Goal: Information Seeking & Learning: Learn about a topic

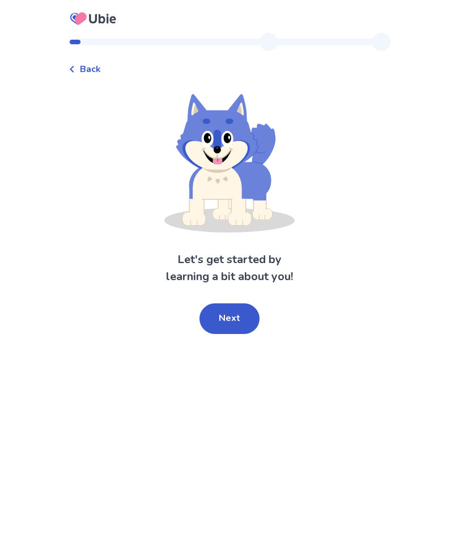
click at [240, 319] on button "Next" at bounding box center [230, 318] width 60 height 31
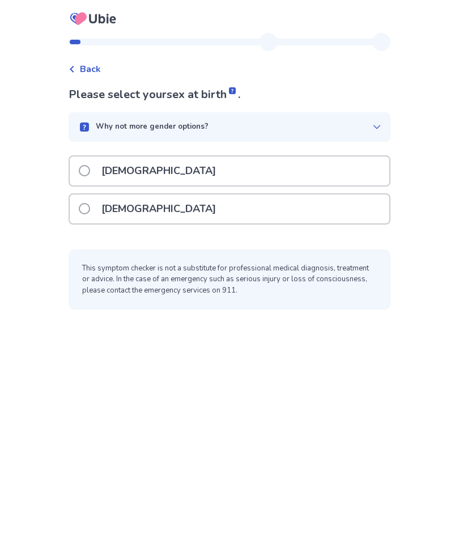
click at [282, 208] on div "[DEMOGRAPHIC_DATA]" at bounding box center [230, 209] width 320 height 29
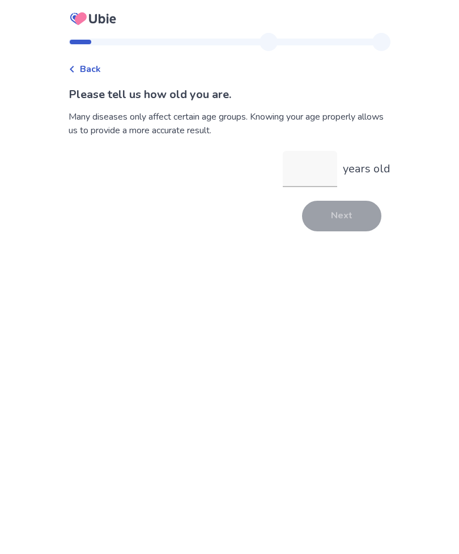
click at [306, 178] on input "years old" at bounding box center [310, 169] width 54 height 36
type input "**"
click at [340, 213] on button "Next" at bounding box center [341, 216] width 79 height 31
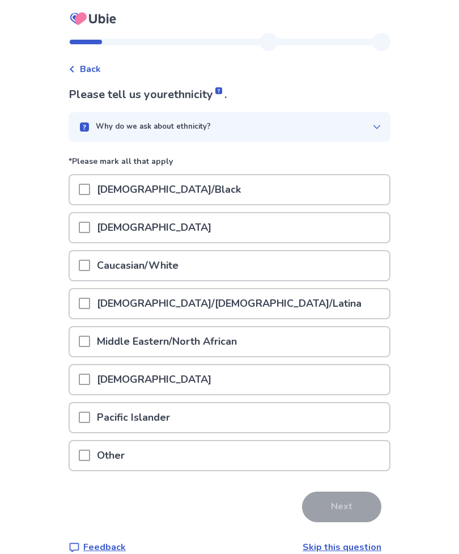
click at [87, 265] on span at bounding box center [84, 265] width 11 height 11
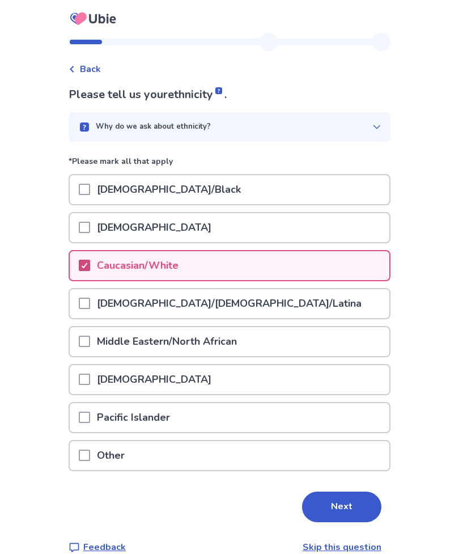
click at [349, 511] on button "Next" at bounding box center [341, 507] width 79 height 31
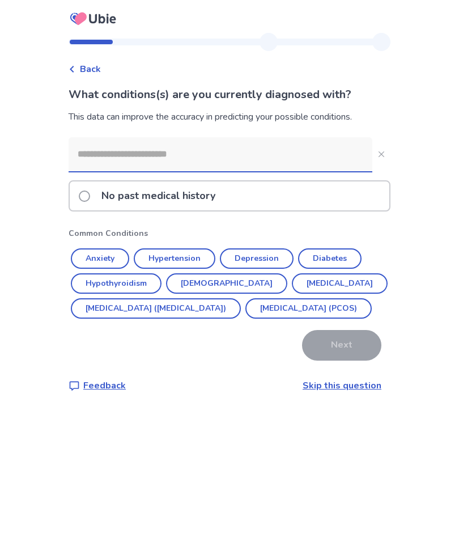
click at [348, 392] on link "Skip this question" at bounding box center [342, 385] width 79 height 12
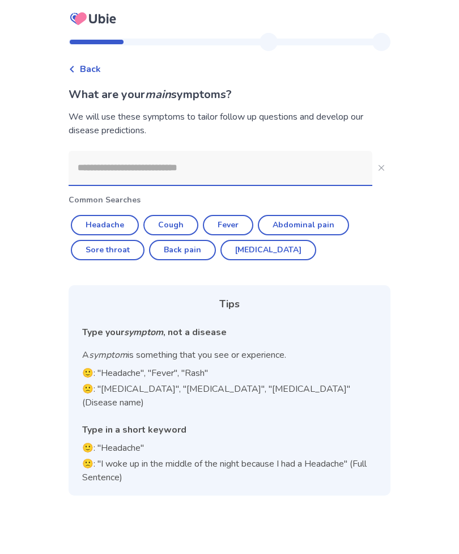
click at [290, 167] on input at bounding box center [221, 168] width 304 height 34
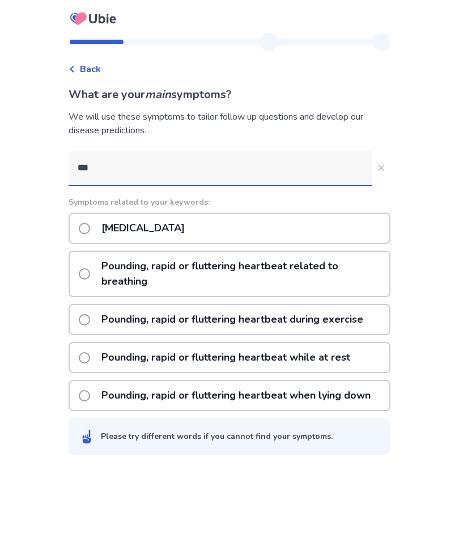
type input "****"
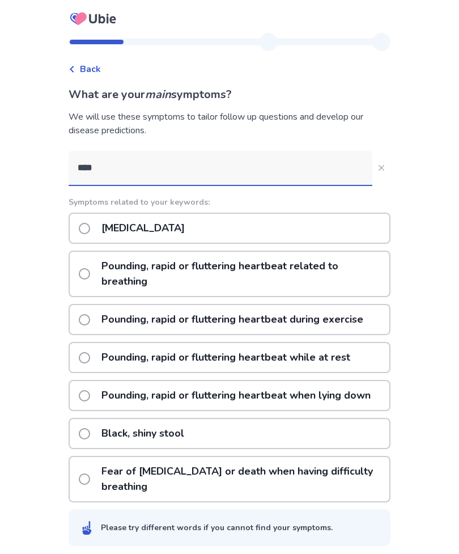
click at [334, 353] on p "Pounding, rapid or fluttering heartbeat while at rest" at bounding box center [226, 357] width 263 height 29
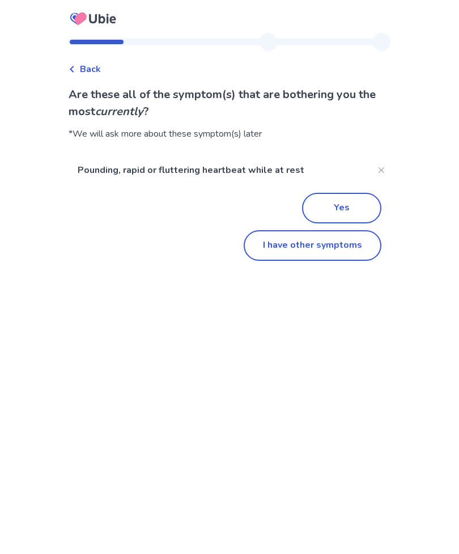
click at [334, 250] on button "I have other symptoms" at bounding box center [313, 245] width 138 height 31
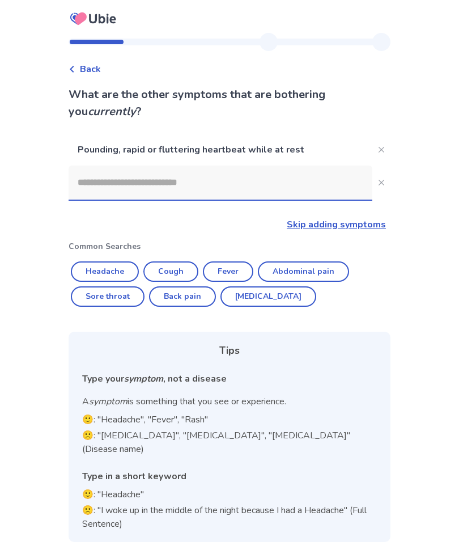
click at [290, 187] on input at bounding box center [221, 183] width 304 height 34
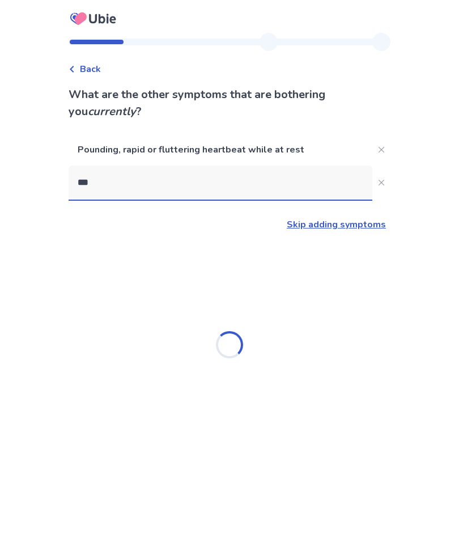
type input "****"
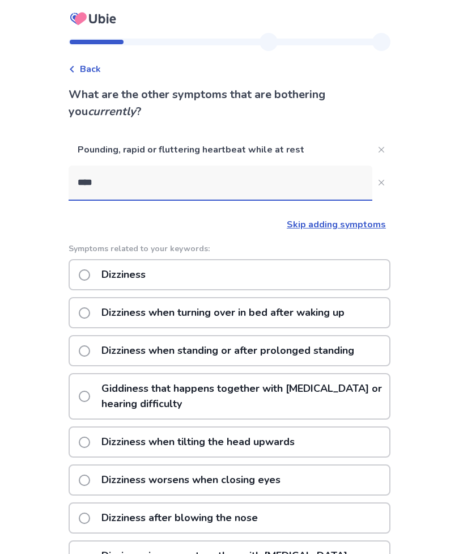
click at [89, 271] on span at bounding box center [84, 274] width 11 height 11
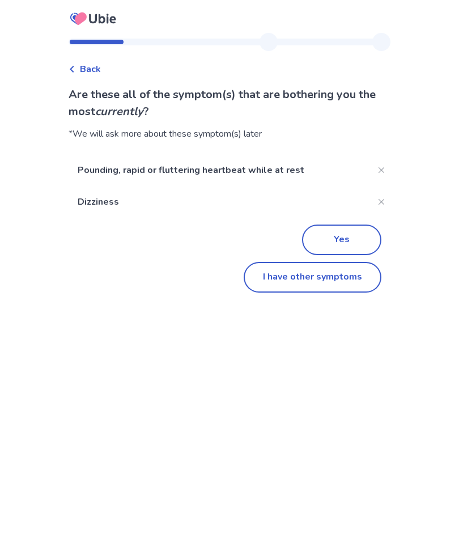
click at [320, 277] on button "I have other symptoms" at bounding box center [313, 277] width 138 height 31
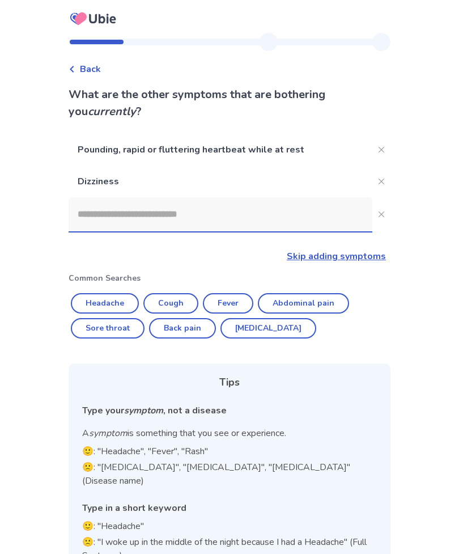
click at [274, 216] on input at bounding box center [221, 214] width 304 height 34
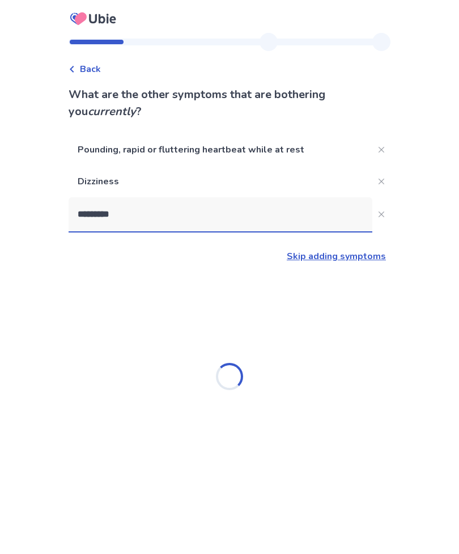
type input "**********"
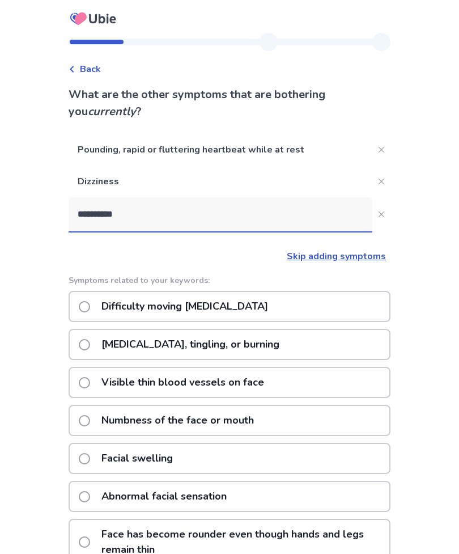
click at [86, 341] on span at bounding box center [84, 344] width 11 height 11
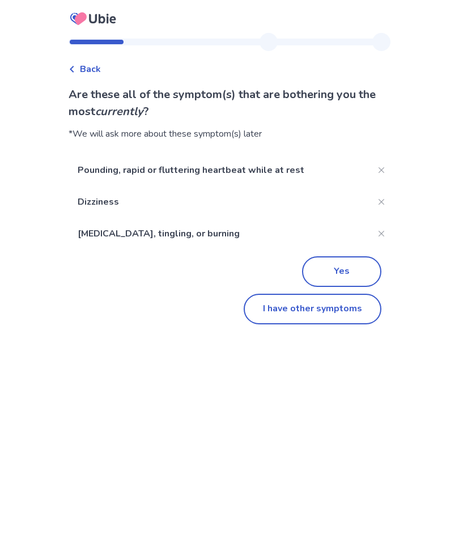
click at [341, 270] on button "Yes" at bounding box center [341, 271] width 79 height 31
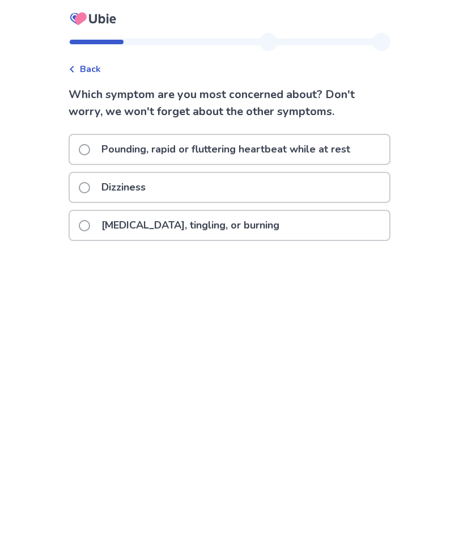
click at [86, 141] on label "Pounding, rapid or fluttering heartbeat while at rest" at bounding box center [218, 149] width 278 height 29
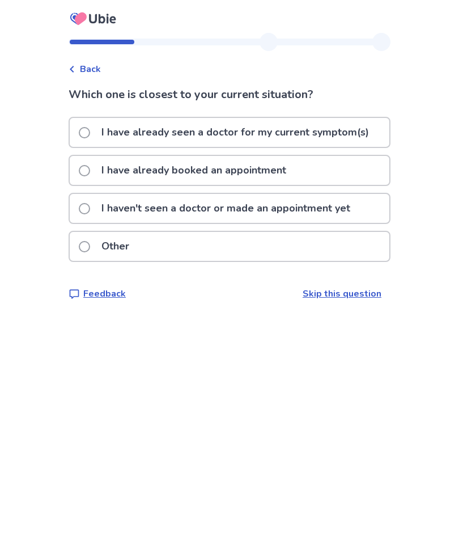
click at [83, 134] on div "I have already seen a doctor for my current symptom(s)" at bounding box center [230, 132] width 320 height 29
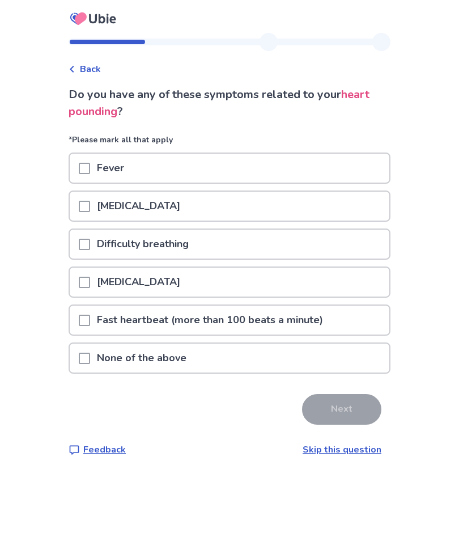
click at [90, 316] on span at bounding box center [84, 320] width 11 height 11
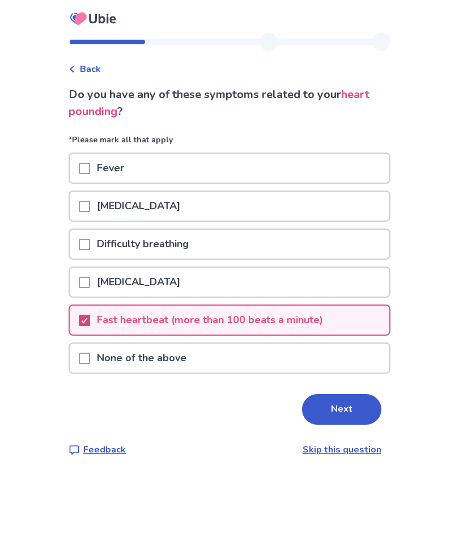
click at [345, 414] on button "Next" at bounding box center [341, 409] width 79 height 31
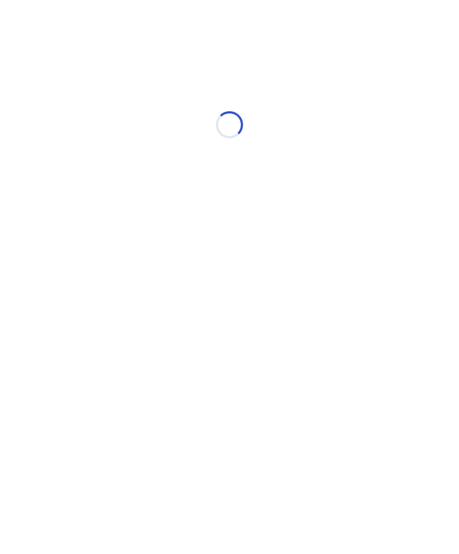
select select "*"
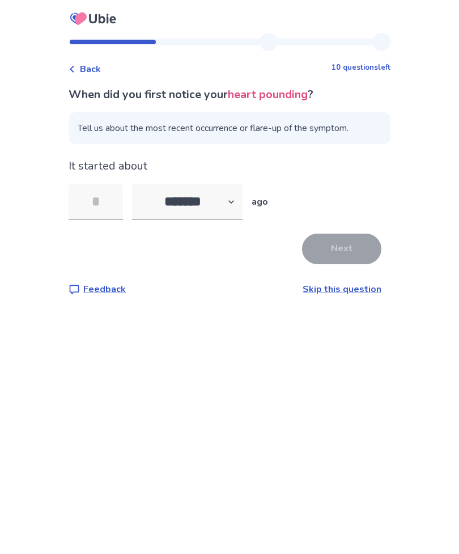
click at [99, 200] on input "tel" at bounding box center [96, 202] width 54 height 36
click at [99, 204] on input "tel" at bounding box center [96, 202] width 54 height 36
type input "*"
click at [347, 251] on button "Next" at bounding box center [341, 249] width 79 height 31
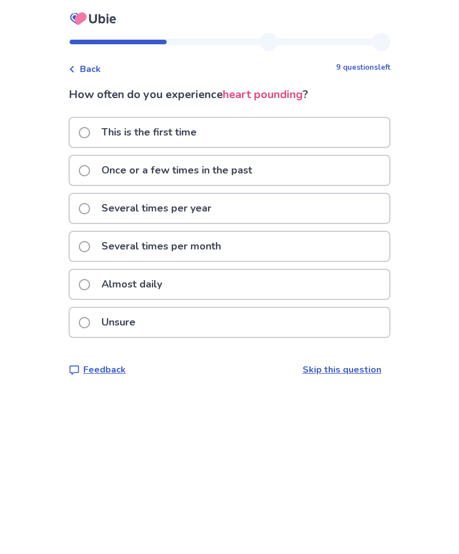
click at [90, 166] on span at bounding box center [84, 170] width 11 height 11
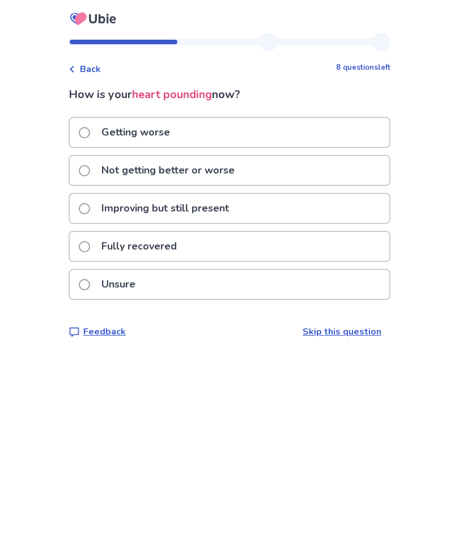
click at [90, 247] on span at bounding box center [84, 246] width 11 height 11
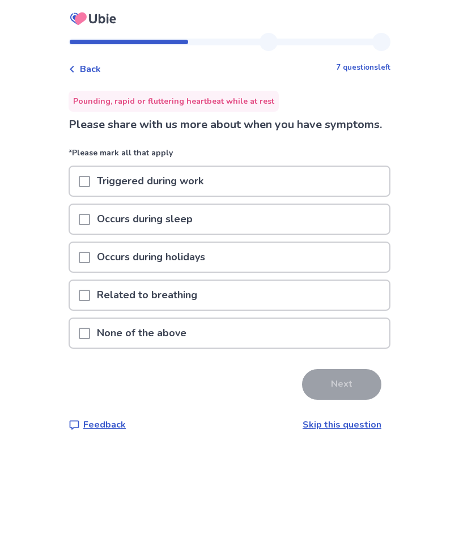
click at [86, 339] on span at bounding box center [84, 333] width 11 height 11
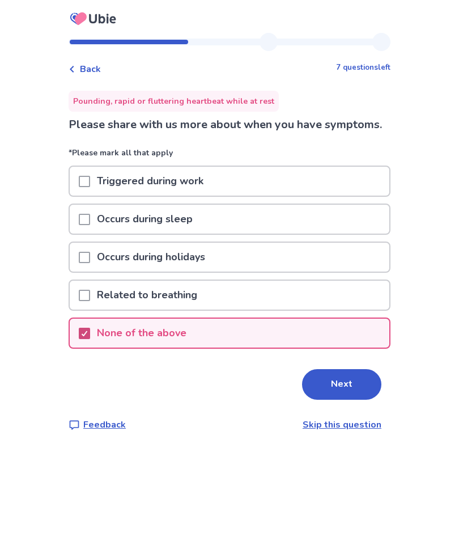
click at [346, 400] on button "Next" at bounding box center [341, 384] width 79 height 31
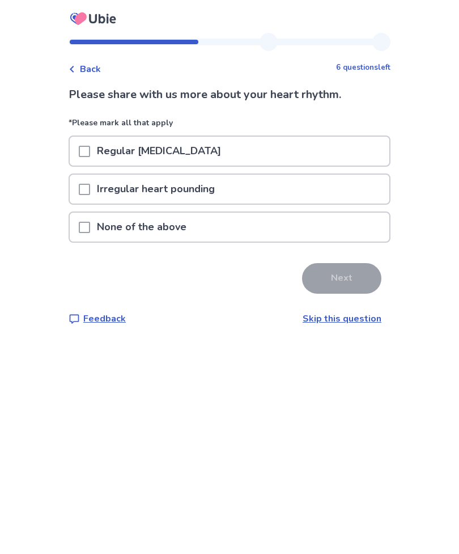
click at [87, 188] on span at bounding box center [84, 189] width 11 height 11
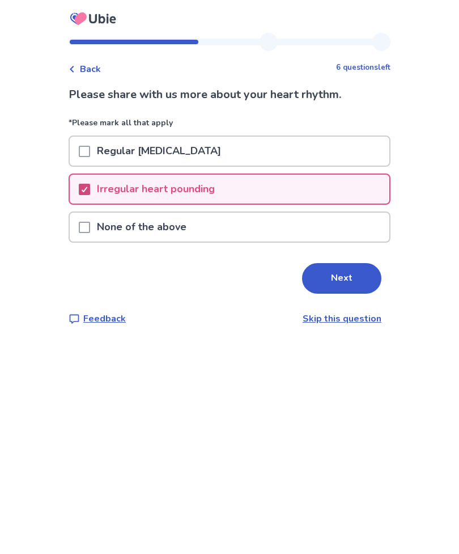
click at [344, 269] on button "Next" at bounding box center [341, 278] width 79 height 31
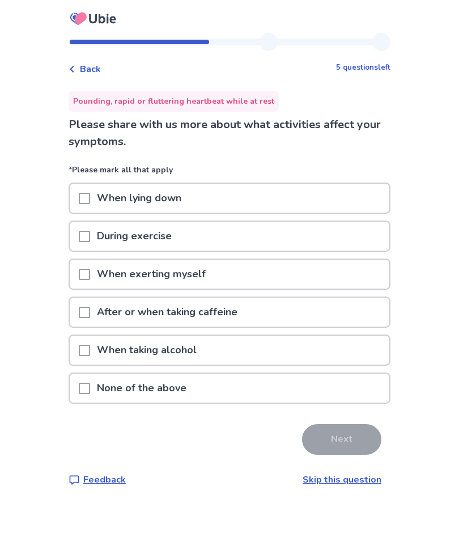
click at [90, 387] on span at bounding box center [84, 388] width 11 height 11
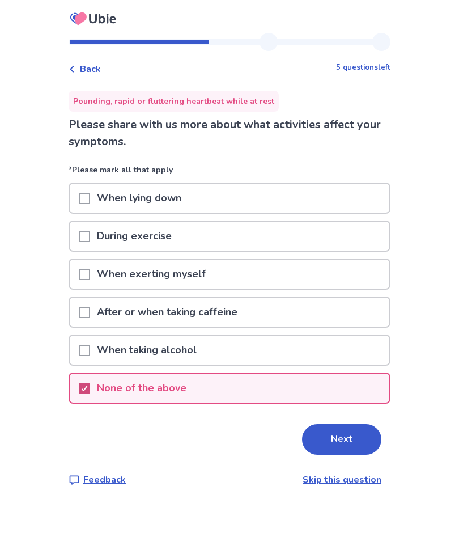
click at [352, 441] on button "Next" at bounding box center [341, 439] width 79 height 31
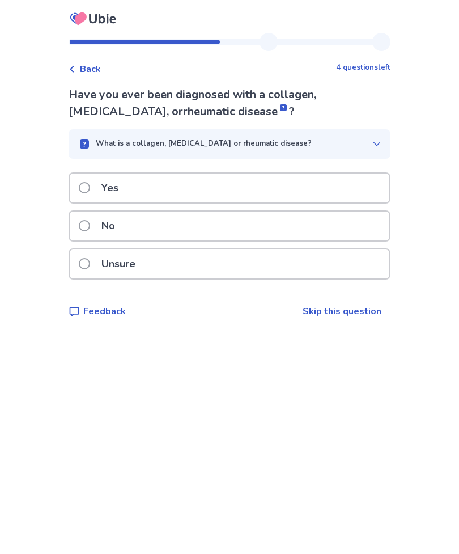
click at [90, 185] on span at bounding box center [84, 187] width 11 height 11
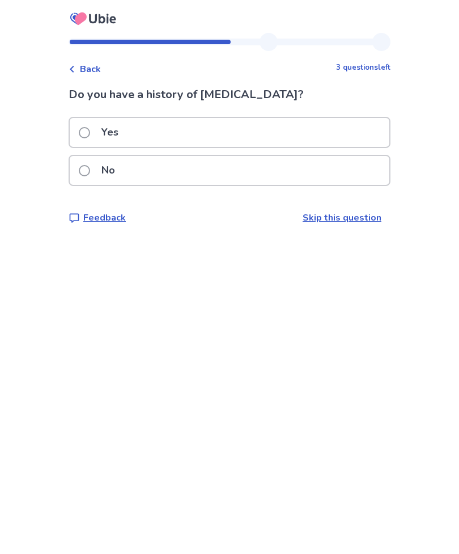
click at [90, 170] on span at bounding box center [84, 170] width 11 height 11
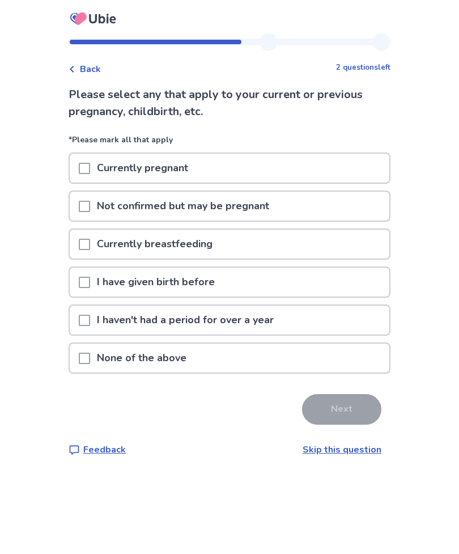
click at [90, 285] on span at bounding box center [84, 282] width 11 height 11
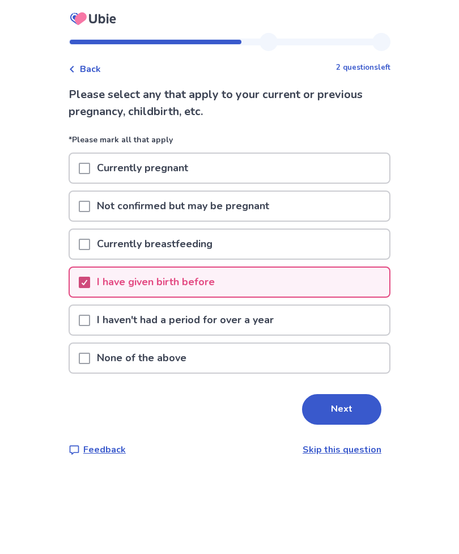
click at [339, 406] on button "Next" at bounding box center [341, 409] width 79 height 31
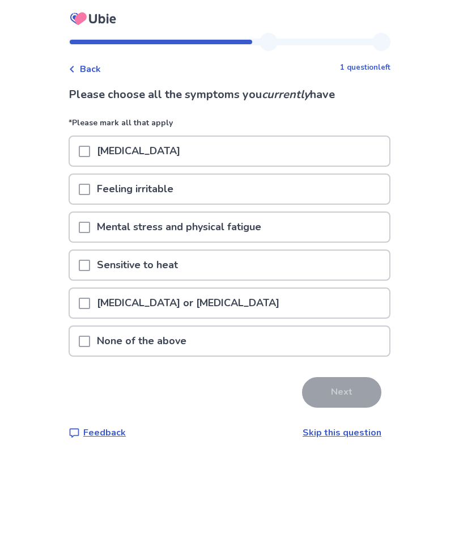
click at [88, 154] on span at bounding box center [84, 151] width 11 height 11
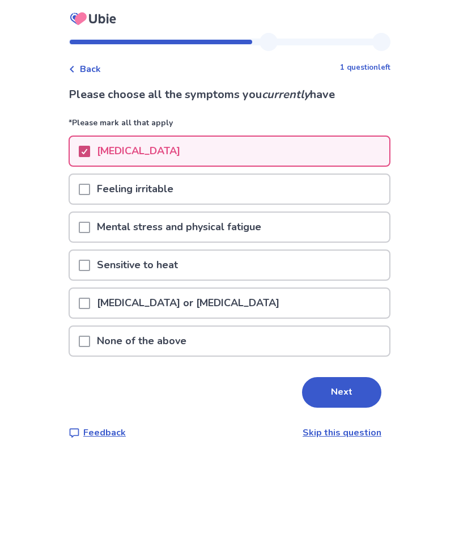
click at [351, 389] on button "Next" at bounding box center [341, 392] width 79 height 31
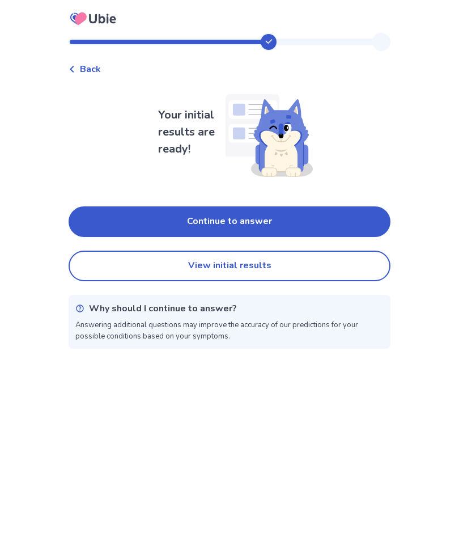
click at [343, 220] on button "Continue to answer" at bounding box center [230, 221] width 322 height 31
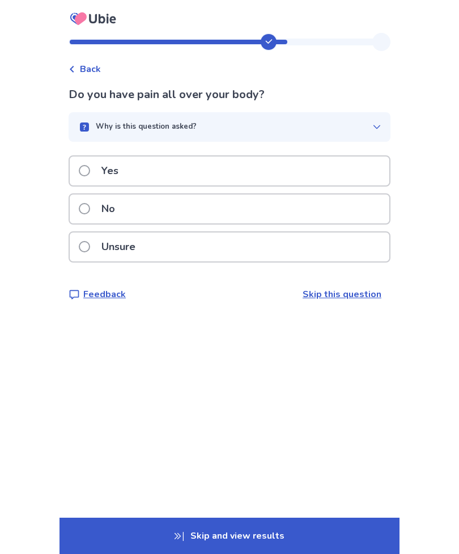
click at [90, 206] on span at bounding box center [84, 208] width 11 height 11
click at [90, 207] on span at bounding box center [84, 208] width 11 height 11
click at [90, 210] on span at bounding box center [84, 208] width 11 height 11
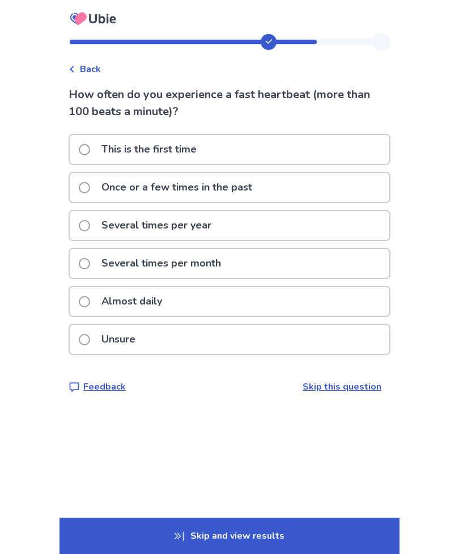
click at [90, 186] on span at bounding box center [84, 187] width 11 height 11
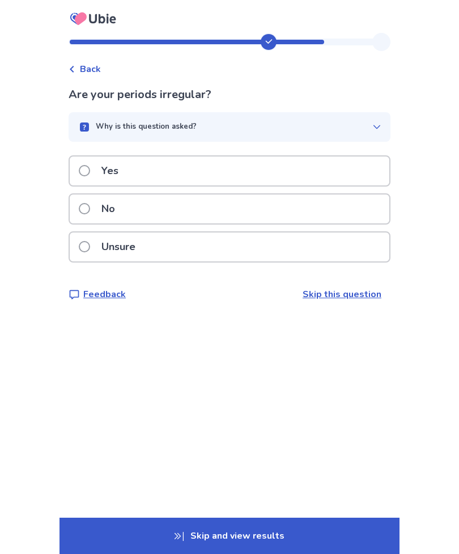
click at [90, 212] on span at bounding box center [84, 208] width 11 height 11
click at [90, 244] on span at bounding box center [84, 246] width 11 height 11
click at [90, 205] on span at bounding box center [84, 208] width 11 height 11
click at [90, 210] on span at bounding box center [84, 208] width 11 height 11
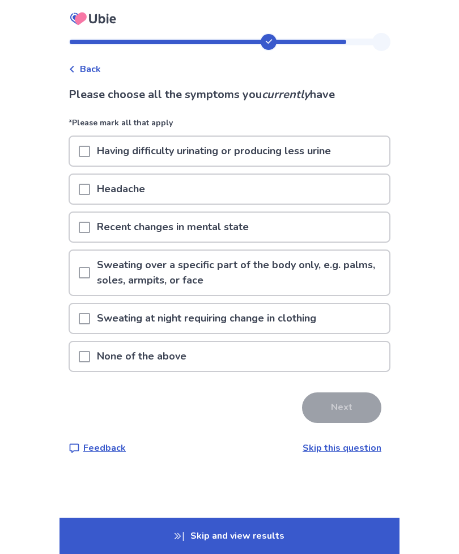
click at [90, 185] on span at bounding box center [84, 189] width 11 height 11
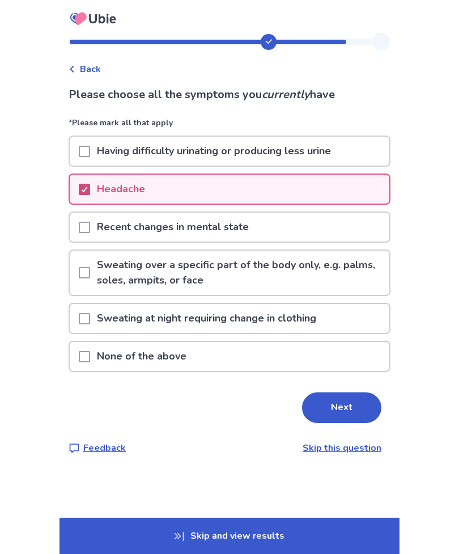
click at [350, 404] on button "Next" at bounding box center [341, 408] width 79 height 31
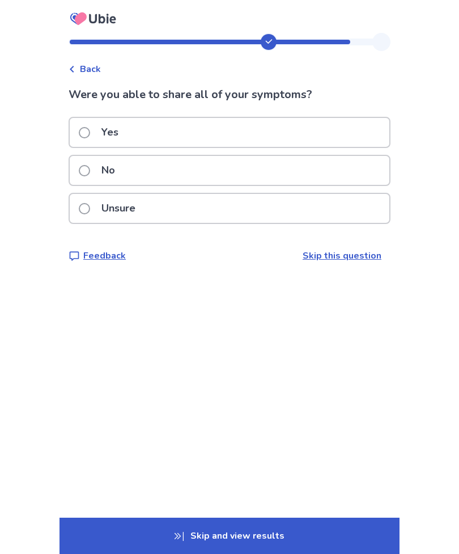
click at [99, 126] on label "Yes" at bounding box center [102, 132] width 47 height 29
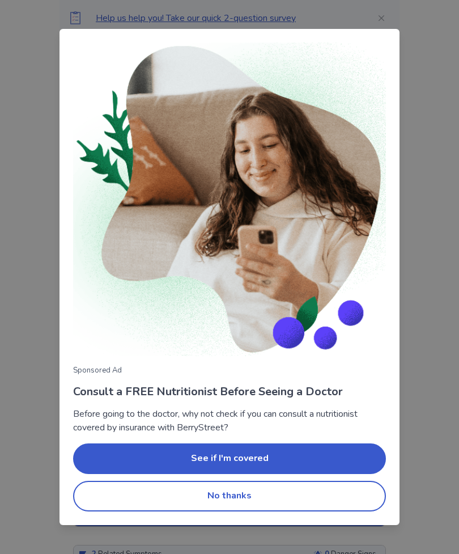
scroll to position [24, 0]
click at [358, 492] on button "No thanks" at bounding box center [229, 496] width 313 height 31
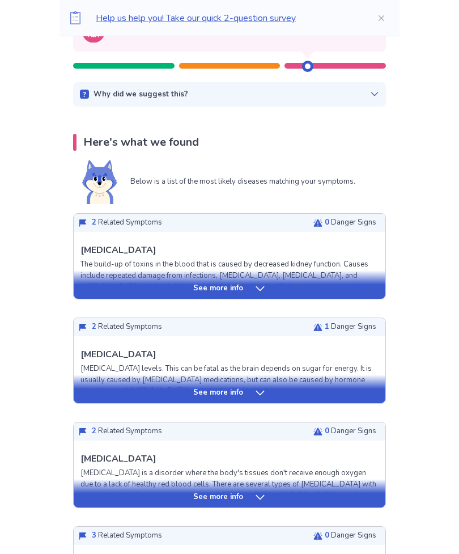
scroll to position [146, 0]
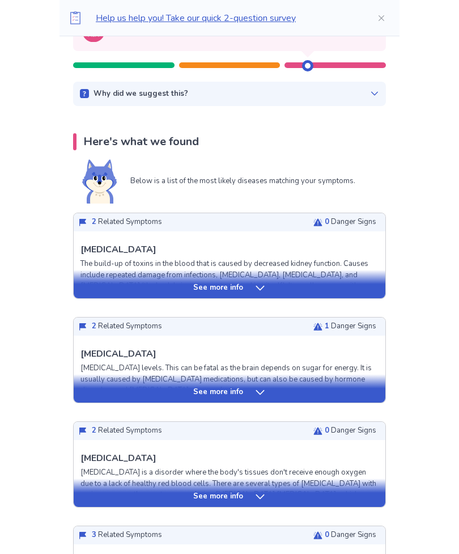
click at [260, 285] on icon at bounding box center [260, 288] width 11 height 11
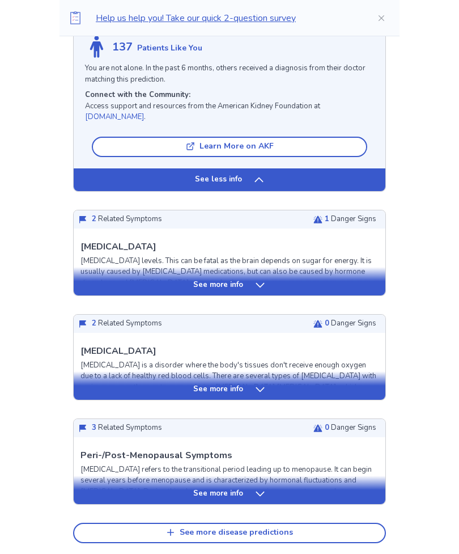
scroll to position [1001, 0]
click at [260, 280] on icon at bounding box center [260, 285] width 11 height 11
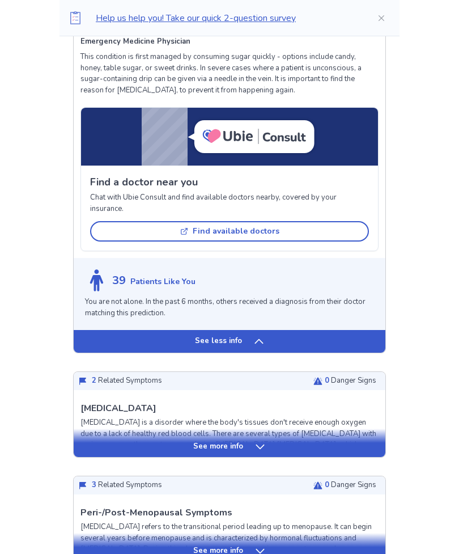
scroll to position [1606, 0]
